Goal: Manage account settings

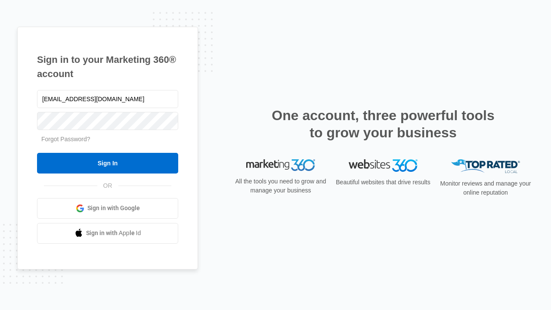
type input "[EMAIL_ADDRESS][DOMAIN_NAME]"
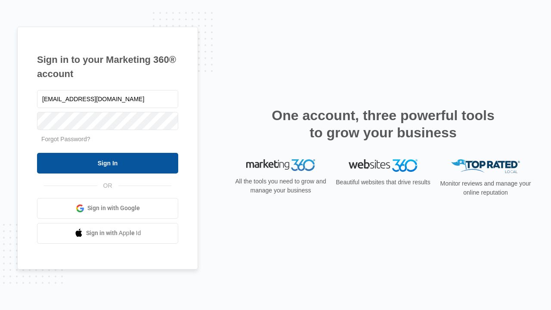
click at [108, 163] on input "Sign In" at bounding box center [107, 163] width 141 height 21
